Goal: Information Seeking & Learning: Understand process/instructions

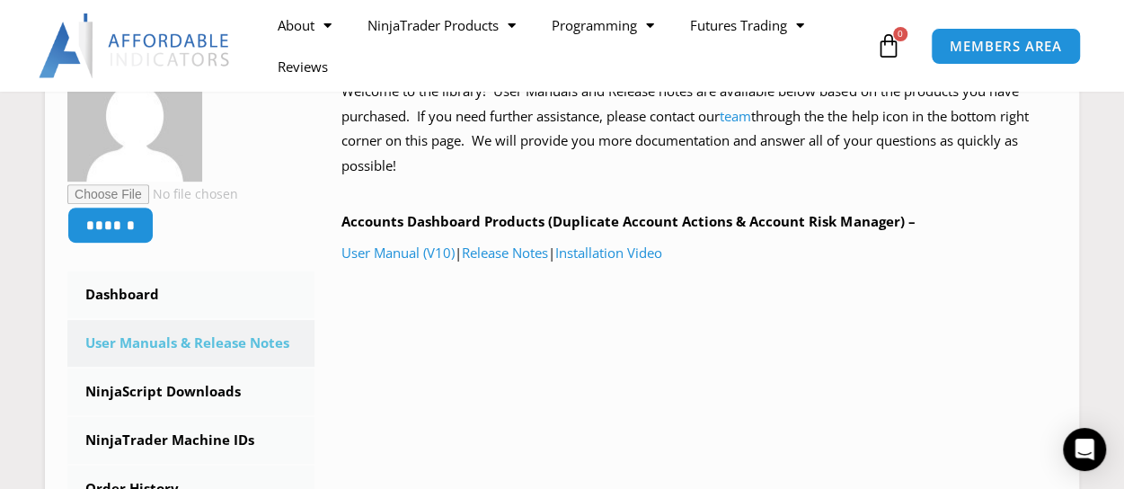
scroll to position [359, 0]
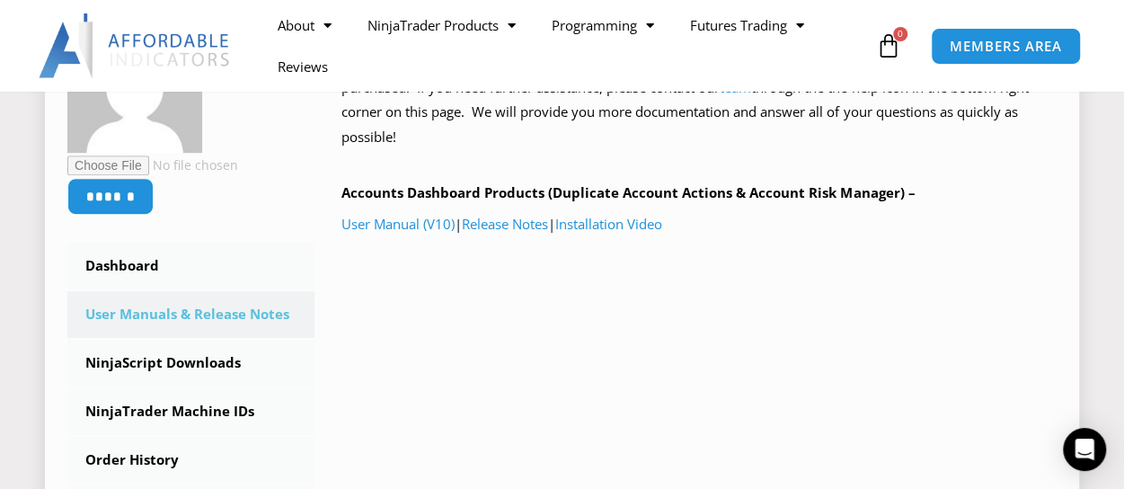
click at [129, 309] on link "User Manuals & Release Notes" at bounding box center [190, 314] width 247 height 47
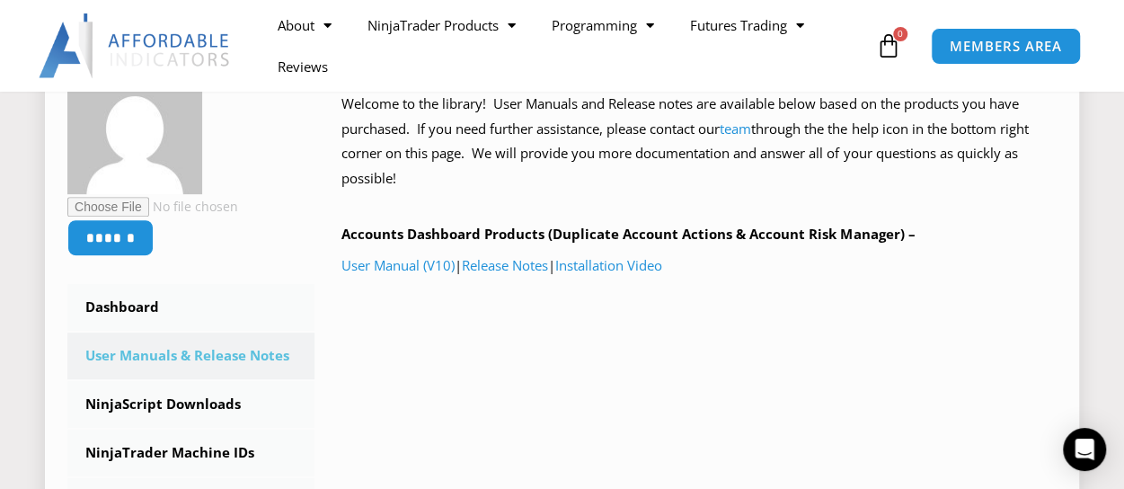
scroll to position [359, 0]
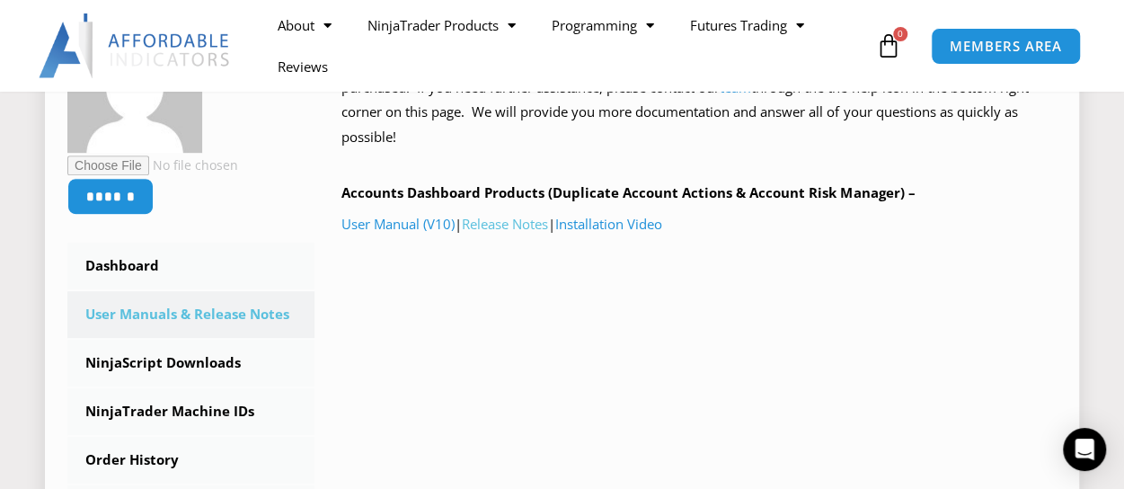
click at [519, 229] on link "Release Notes" at bounding box center [505, 224] width 86 height 18
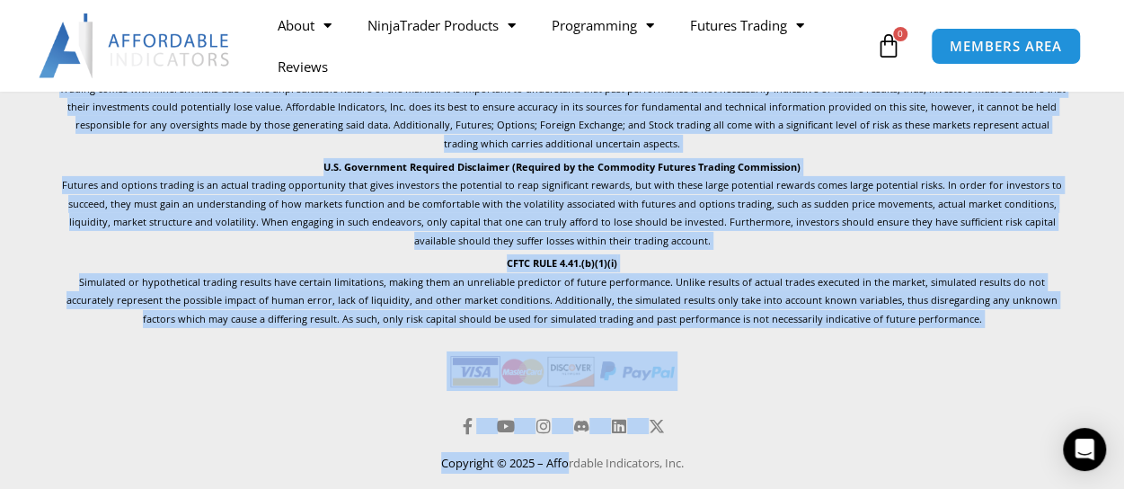
scroll to position [2907, 0]
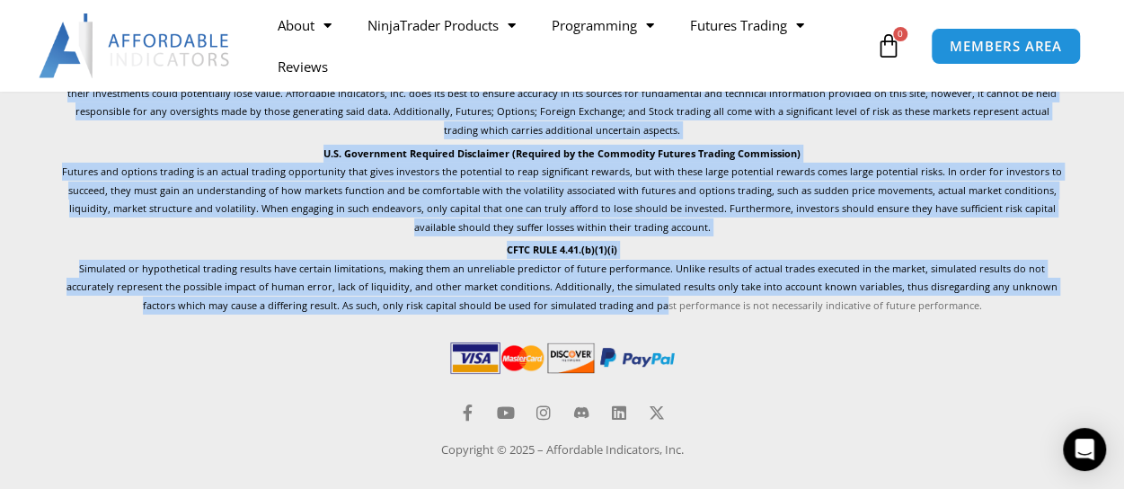
drag, startPoint x: 36, startPoint y: 122, endPoint x: 625, endPoint y: 319, distance: 620.7
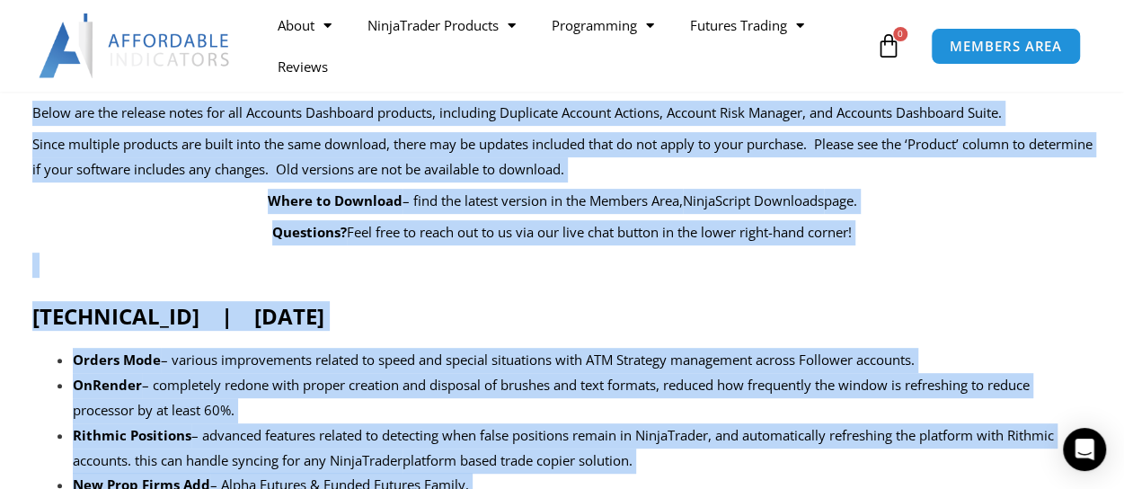
scroll to position [0, 0]
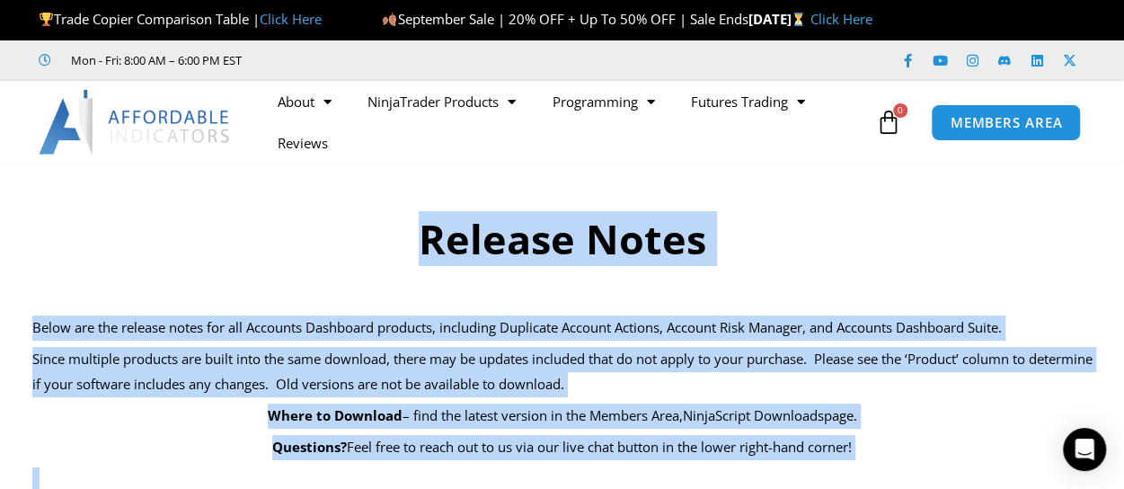
copy div "Release Notes Below are the release notes for all Accounts Dashboard products, …"
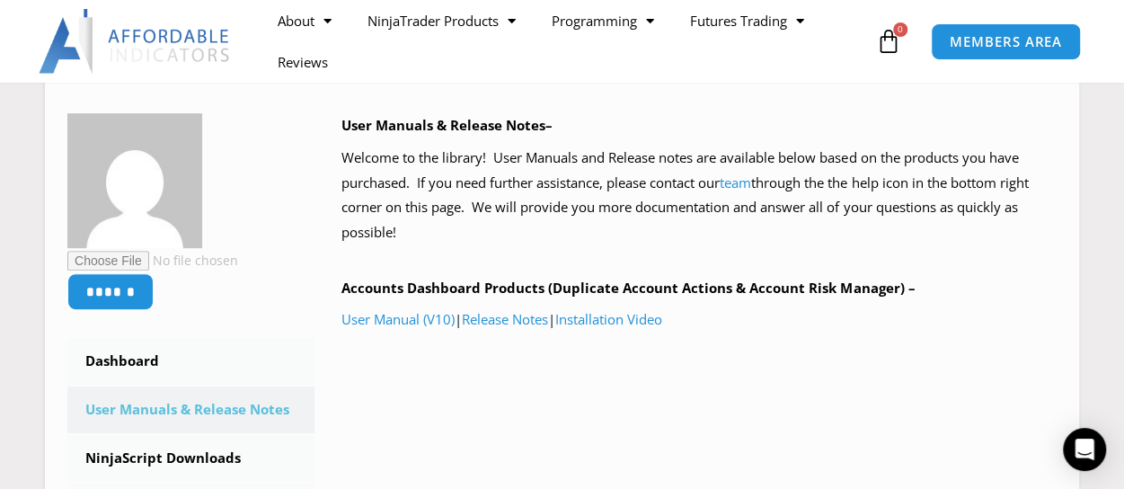
scroll to position [270, 0]
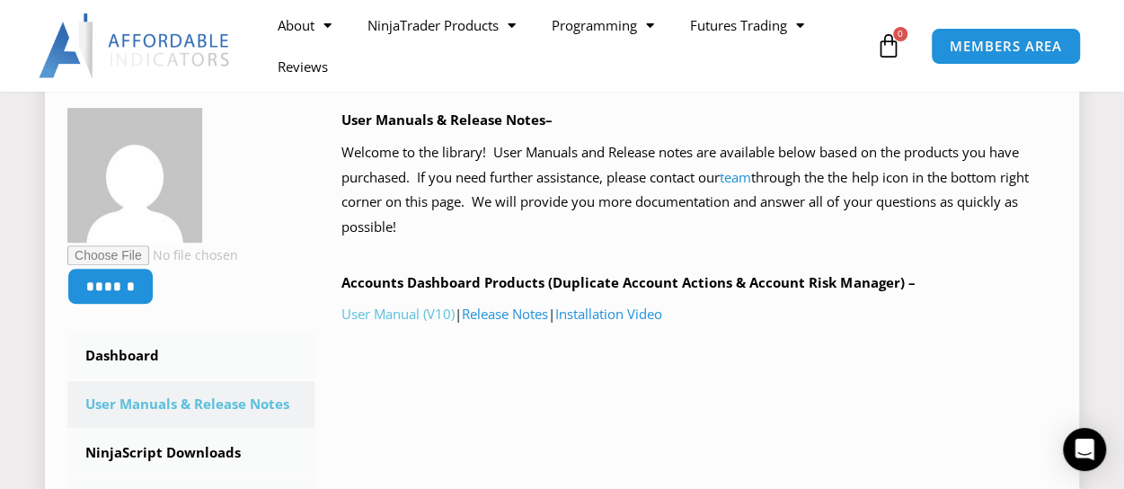
click at [397, 310] on link "User Manual (V10)" at bounding box center [398, 314] width 113 height 18
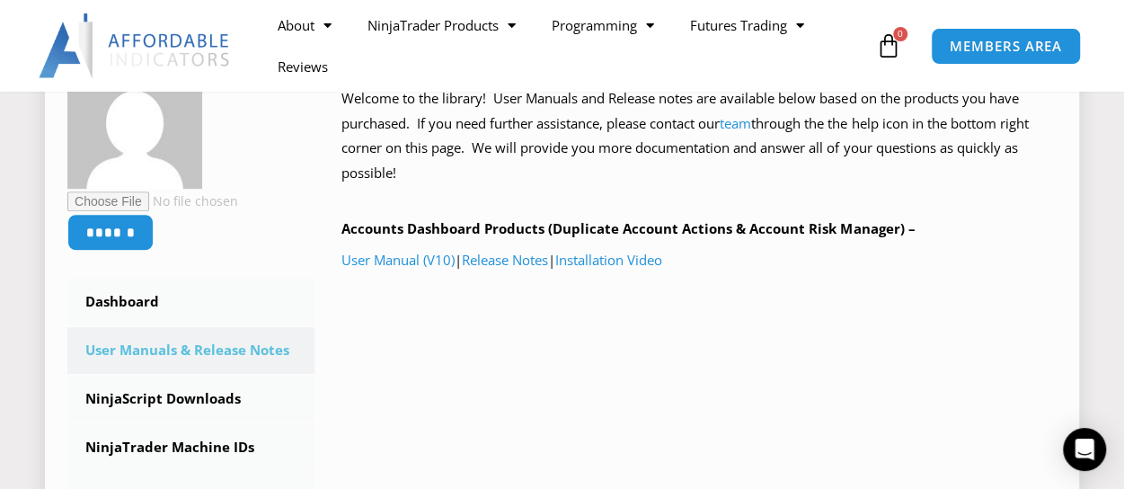
scroll to position [270, 0]
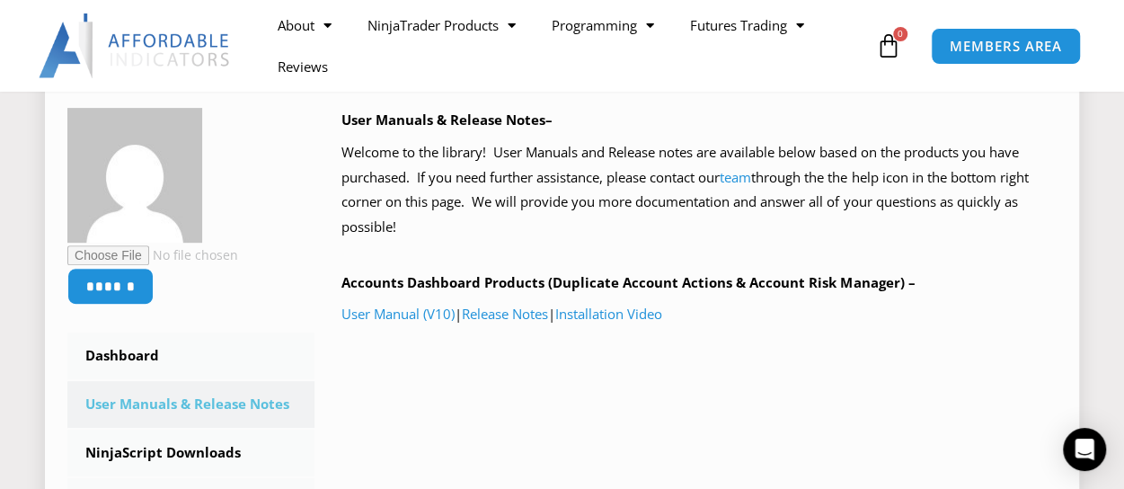
click at [270, 411] on link "User Manuals & Release Notes" at bounding box center [190, 404] width 247 height 47
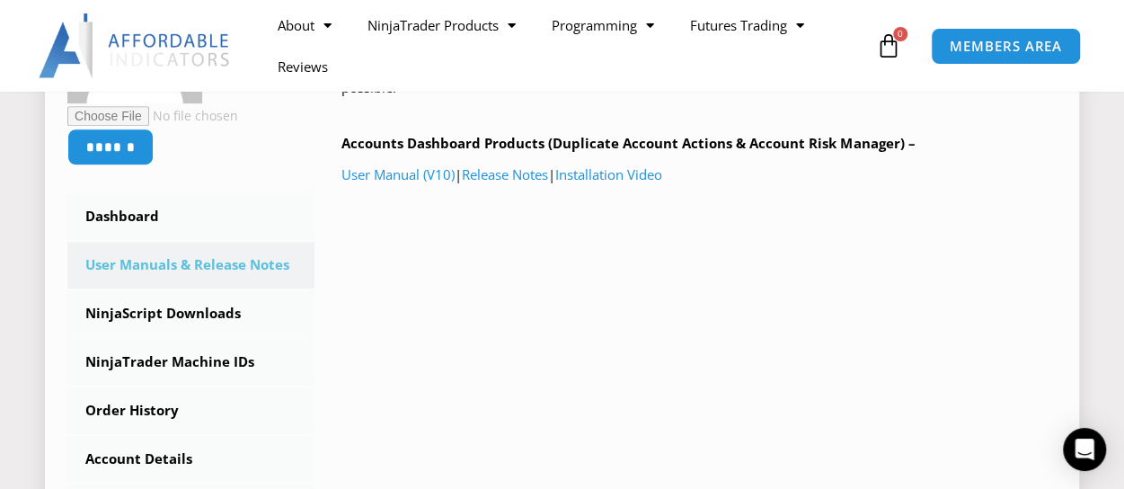
scroll to position [449, 0]
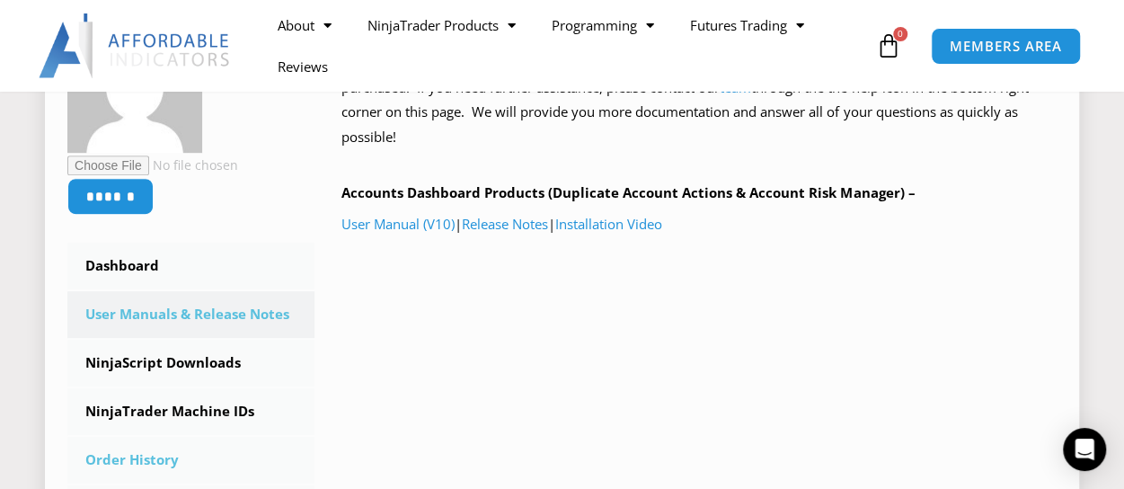
scroll to position [359, 0]
click at [415, 226] on link "User Manual (V10)" at bounding box center [398, 224] width 113 height 18
